Goal: Task Accomplishment & Management: Complete application form

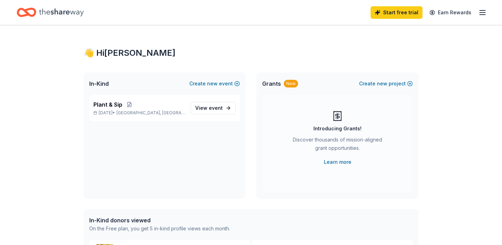
click at [214, 107] on span "event" at bounding box center [216, 108] width 14 height 6
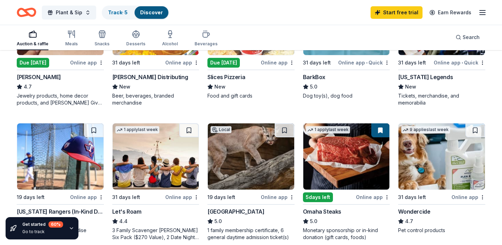
scroll to position [274, 0]
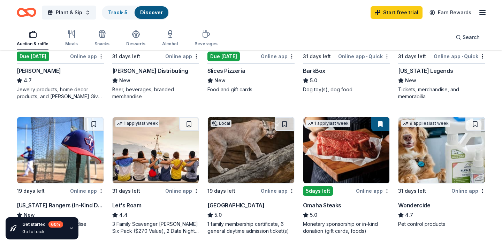
click at [375, 190] on div "Online app" at bounding box center [373, 191] width 34 height 9
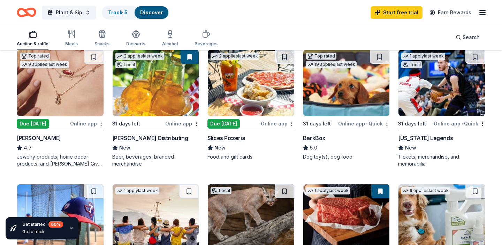
scroll to position [206, 0]
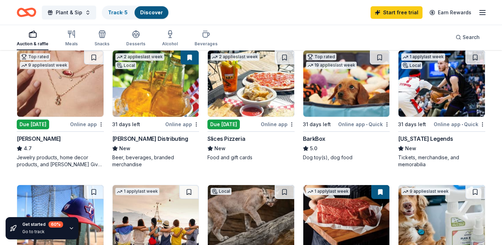
click at [339, 91] on img at bounding box center [346, 84] width 86 height 66
click at [433, 83] on img at bounding box center [442, 84] width 86 height 66
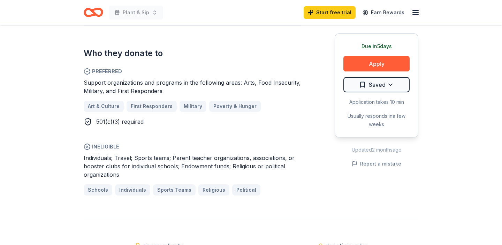
scroll to position [428, 0]
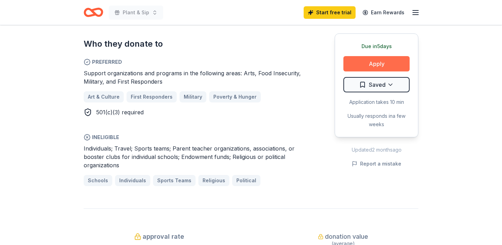
click at [384, 62] on button "Apply" at bounding box center [376, 63] width 66 height 15
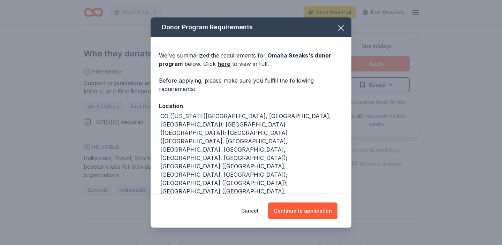
scroll to position [438, 0]
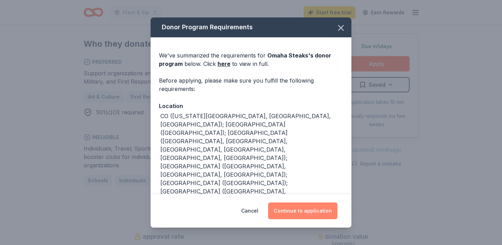
click at [319, 211] on button "Continue to application" at bounding box center [302, 211] width 69 height 17
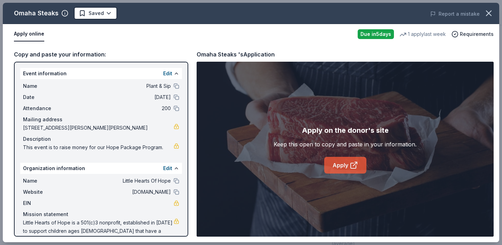
click at [341, 165] on link "Apply" at bounding box center [345, 165] width 42 height 17
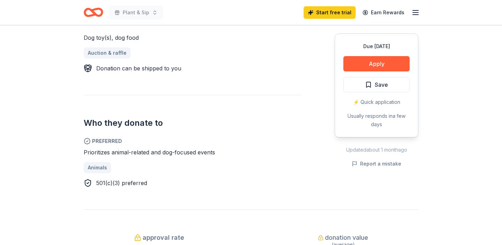
scroll to position [308, 0]
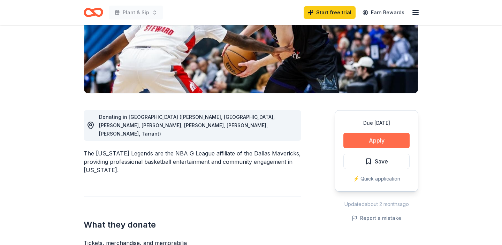
scroll to position [119, 0]
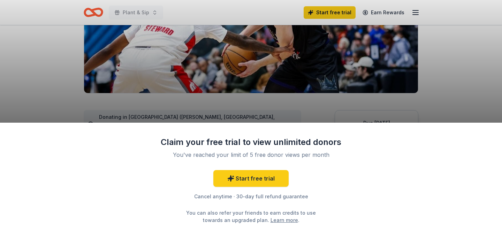
click at [363, 111] on div "Claim your free trial to view unlimited donors You've reached your limit of 5 f…" at bounding box center [251, 122] width 502 height 245
click at [9, 130] on div "Claim your free trial to view unlimited donors You've reached your limit of 5 f…" at bounding box center [251, 184] width 502 height 123
click at [494, 130] on div "Claim your free trial to view unlimited donors You've reached your limit of 5 f…" at bounding box center [251, 184] width 502 height 123
click at [432, 76] on div "Claim your free trial to view unlimited donors You've reached your limit of 5 f…" at bounding box center [251, 122] width 502 height 245
